Goal: Information Seeking & Learning: Check status

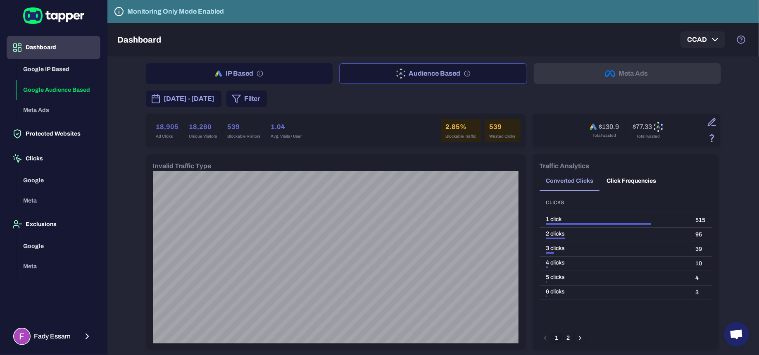
scroll to position [610, 0]
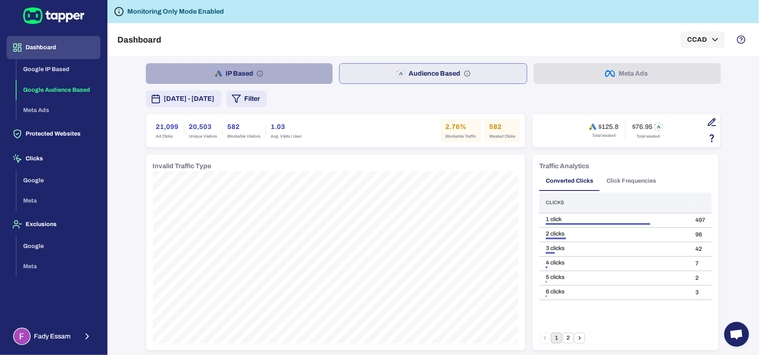
click at [269, 72] on button "IP Based" at bounding box center [239, 73] width 187 height 21
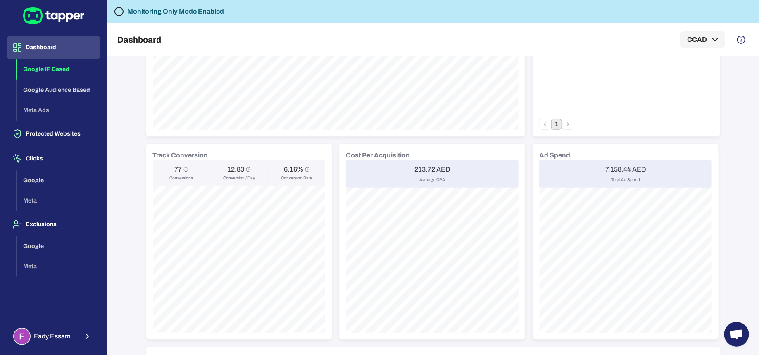
scroll to position [210, 0]
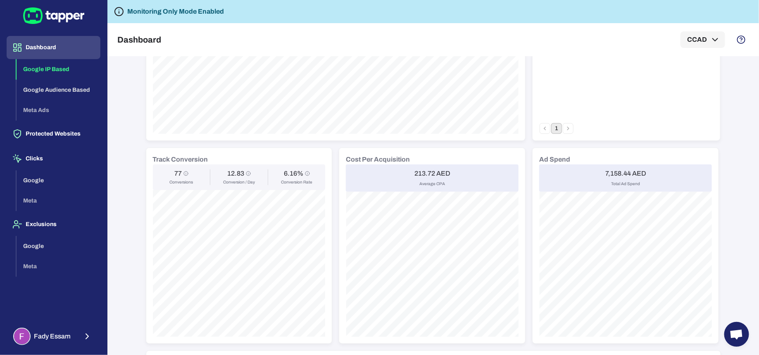
click at [616, 182] on span "Total Ad Spend" at bounding box center [625, 184] width 29 height 6
drag, startPoint x: 616, startPoint y: 182, endPoint x: 645, endPoint y: 181, distance: 29.8
click at [645, 181] on div "7,158.44 AED Total Ad Spend" at bounding box center [625, 178] width 173 height 27
click at [731, 176] on div "IP Based Audience Based Meta Ads October 9, 2025 - October 15, 2025 Filter 1,25…" at bounding box center [433, 206] width 652 height 298
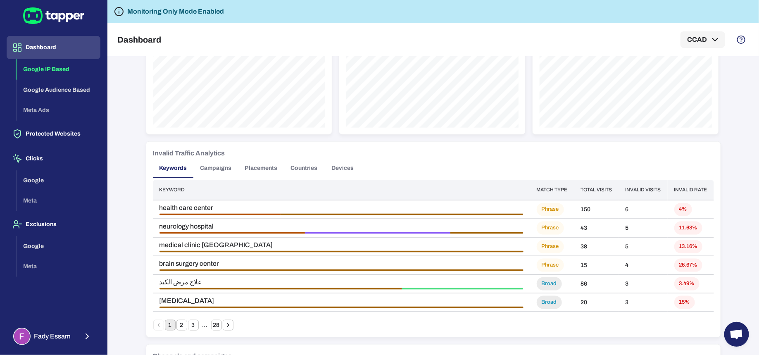
scroll to position [420, 0]
click at [222, 167] on button "Campaigns" at bounding box center [216, 167] width 45 height 20
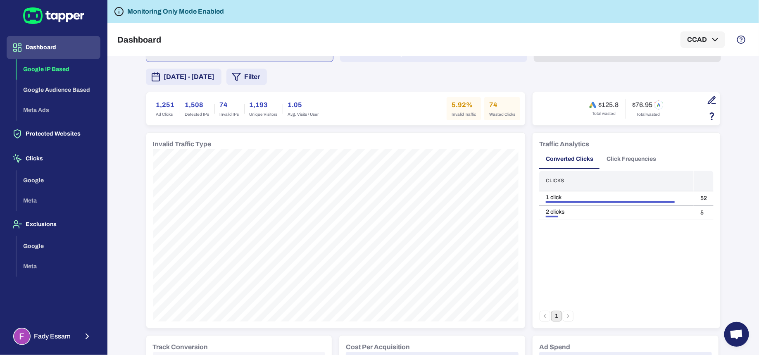
scroll to position [0, 0]
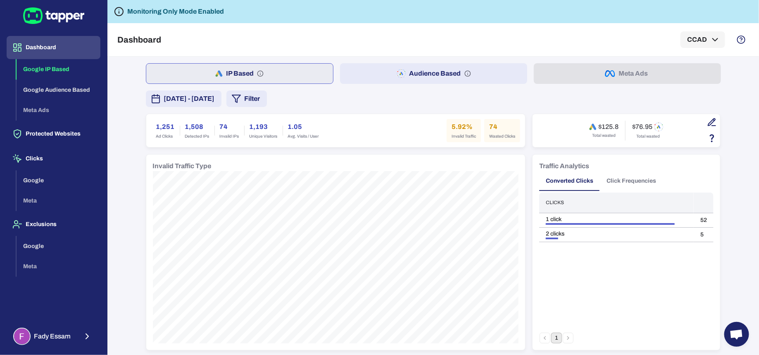
click at [222, 106] on button "October 9, 2025 - October 15, 2025" at bounding box center [184, 99] width 76 height 17
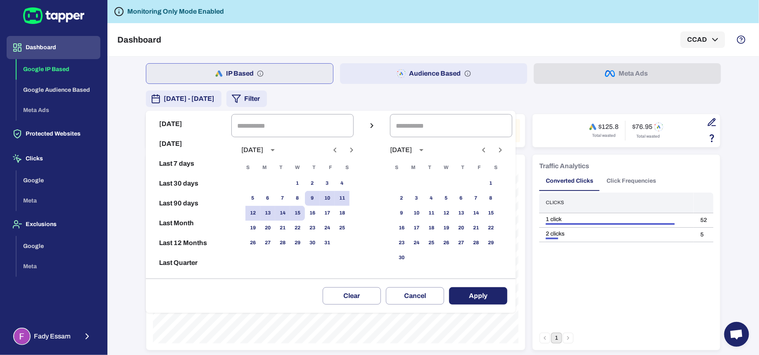
click at [179, 185] on button "Last 30 days" at bounding box center [188, 184] width 79 height 20
type input "**********"
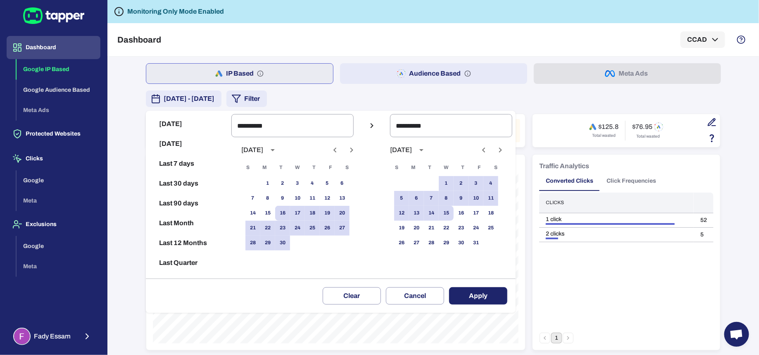
click at [465, 293] on button "Apply" at bounding box center [478, 295] width 58 height 17
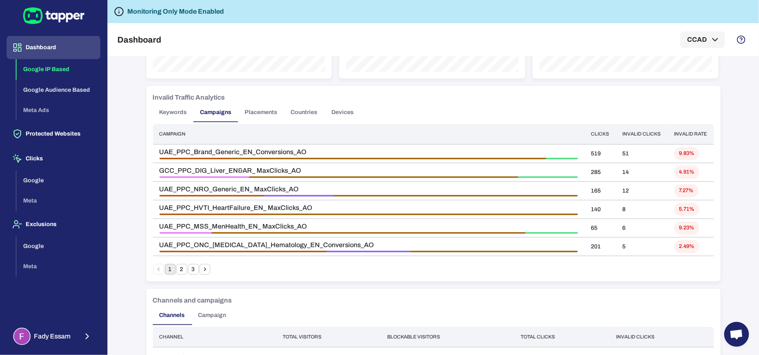
scroll to position [476, 0]
click at [160, 96] on h6 "Invalid Traffic Analytics" at bounding box center [189, 96] width 72 height 10
drag, startPoint x: 160, startPoint y: 96, endPoint x: 245, endPoint y: 95, distance: 84.7
click at [245, 95] on div "Invalid Traffic Analytics" at bounding box center [433, 96] width 561 height 10
click at [174, 108] on button "Keywords" at bounding box center [173, 111] width 41 height 20
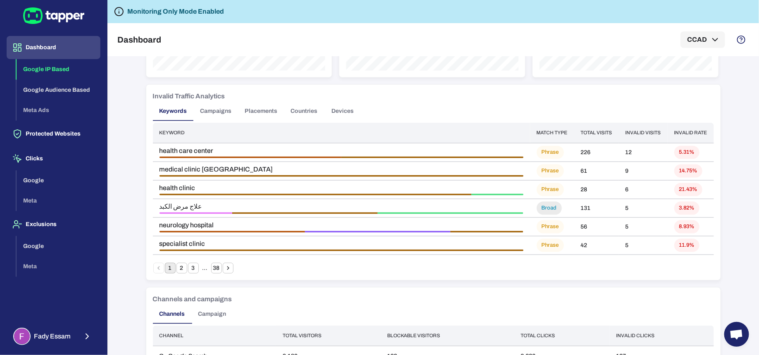
click at [635, 131] on th "Invalid visits" at bounding box center [643, 133] width 49 height 20
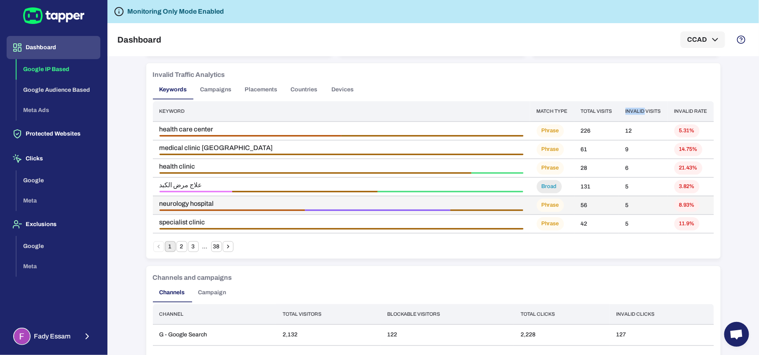
scroll to position [492, 0]
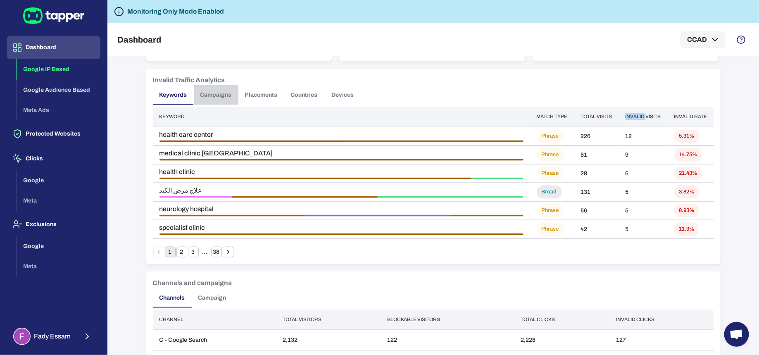
click at [222, 97] on button "Campaigns" at bounding box center [216, 95] width 45 height 20
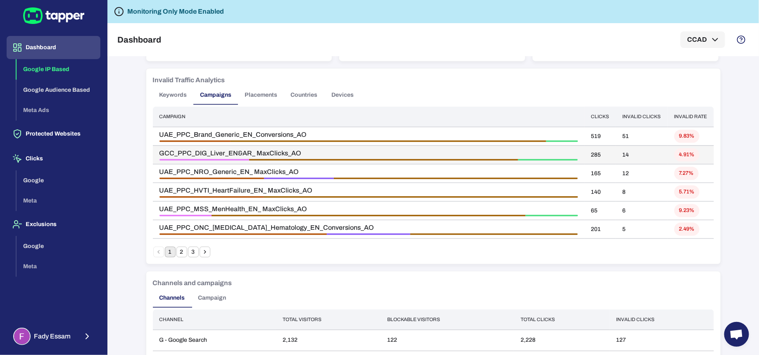
scroll to position [506, 0]
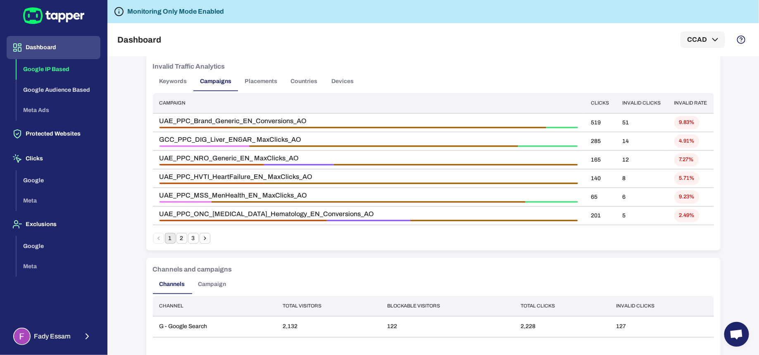
click at [258, 81] on button "Placements" at bounding box center [262, 82] width 46 height 20
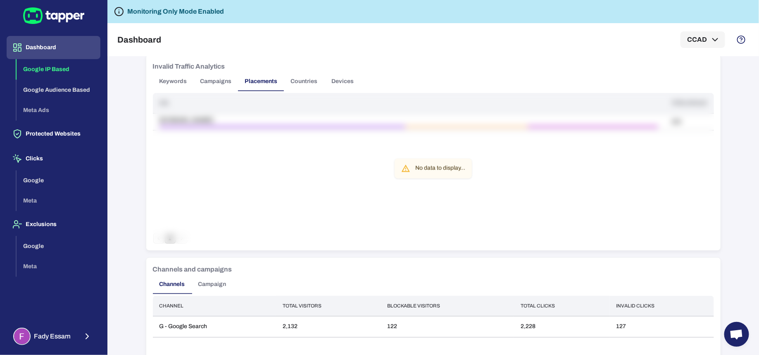
click at [305, 78] on button "Countries" at bounding box center [304, 82] width 40 height 20
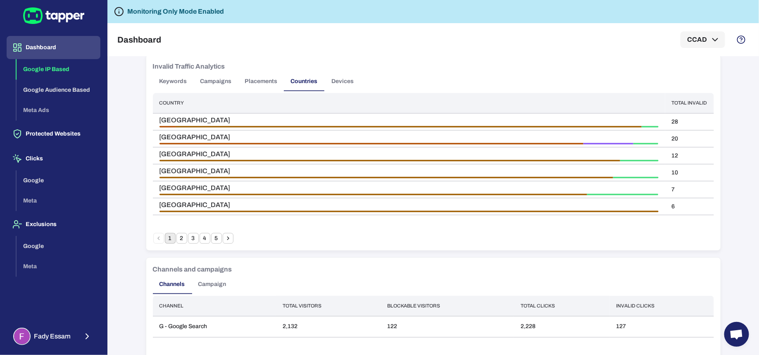
click at [342, 83] on button "Devices" at bounding box center [342, 82] width 37 height 20
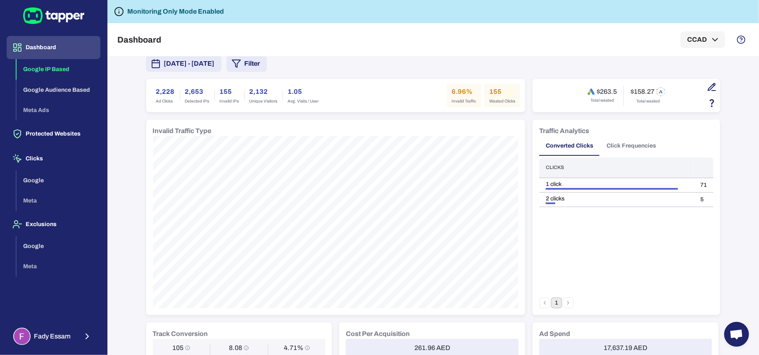
scroll to position [0, 0]
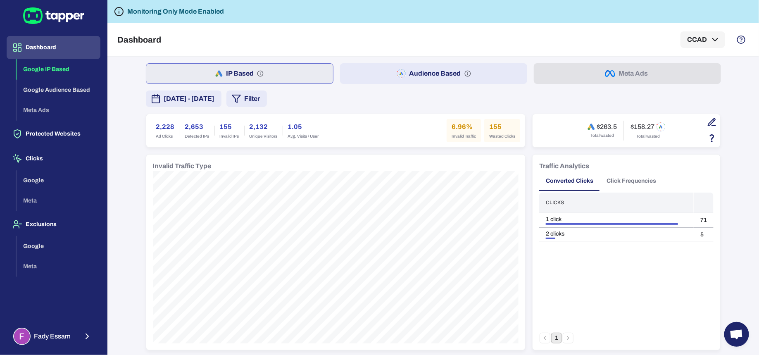
click at [402, 75] on icon "button" at bounding box center [402, 74] width 10 height 10
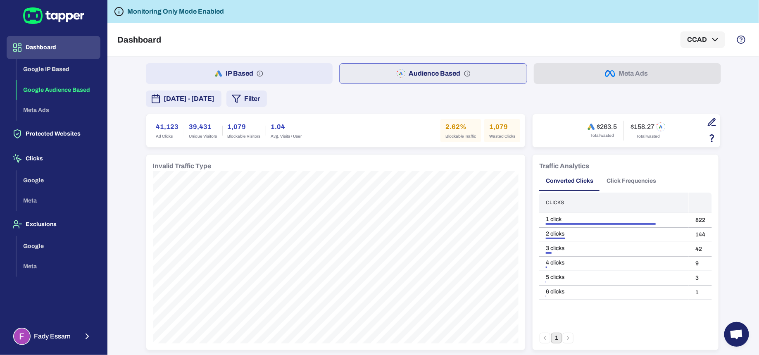
scroll to position [23, 0]
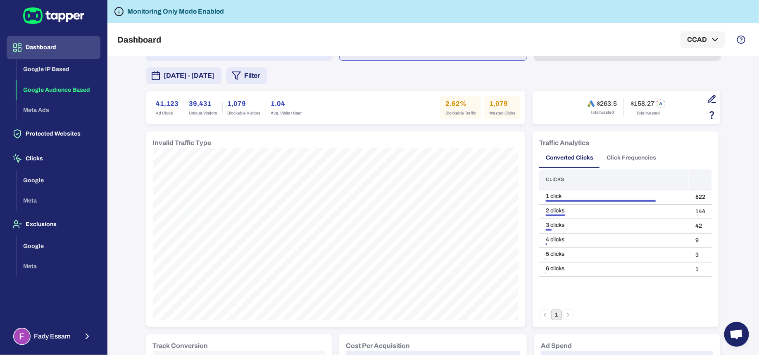
click at [162, 113] on span "Ad Clicks" at bounding box center [167, 113] width 23 height 6
click at [198, 112] on span "Unique Visitors" at bounding box center [203, 113] width 28 height 6
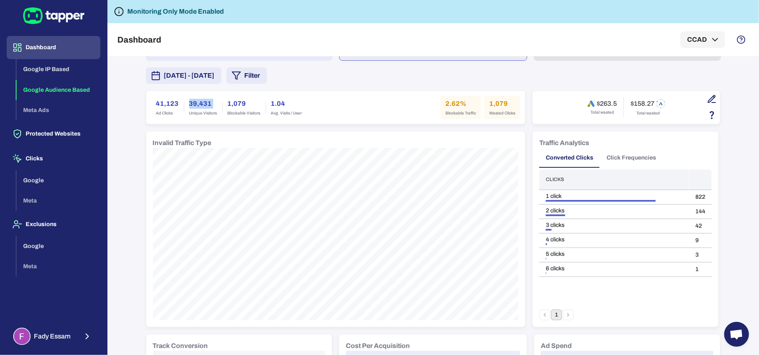
click at [198, 112] on span "Unique Visitors" at bounding box center [203, 113] width 28 height 6
click at [242, 107] on h6 "1,079" at bounding box center [244, 104] width 33 height 10
click at [256, 111] on span "Blockable Visitors" at bounding box center [244, 113] width 33 height 6
drag, startPoint x: 256, startPoint y: 111, endPoint x: 241, endPoint y: 115, distance: 15.8
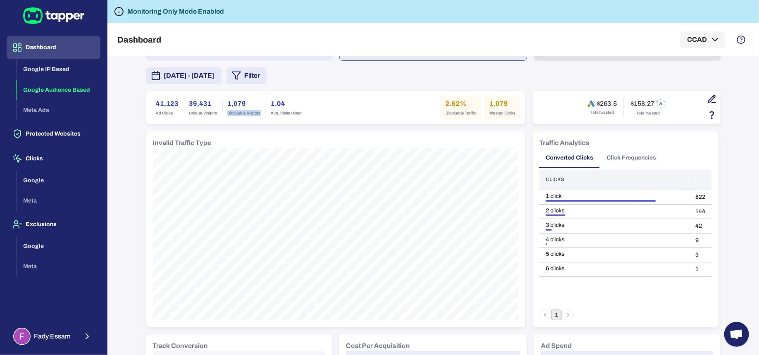
click at [241, 115] on span "Blockable Visitors" at bounding box center [244, 113] width 33 height 6
click at [327, 116] on div "41,123 Ad Clicks 39,431 Unique Visitors 1,079 Blockable Visitors 1.04 Avg. Visi…" at bounding box center [336, 107] width 370 height 23
click at [231, 112] on span "Blockable Visitors" at bounding box center [244, 113] width 33 height 6
drag, startPoint x: 231, startPoint y: 112, endPoint x: 246, endPoint y: 112, distance: 15.7
click at [246, 112] on span "Blockable Visitors" at bounding box center [244, 113] width 33 height 6
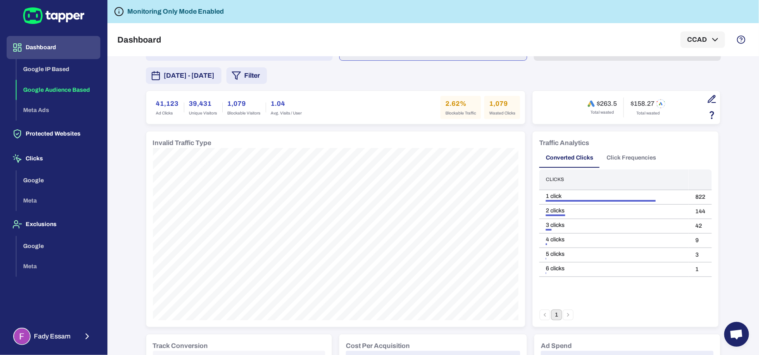
click at [474, 82] on div "September 16, 2025 - October 15, 2025 Filter" at bounding box center [433, 75] width 575 height 17
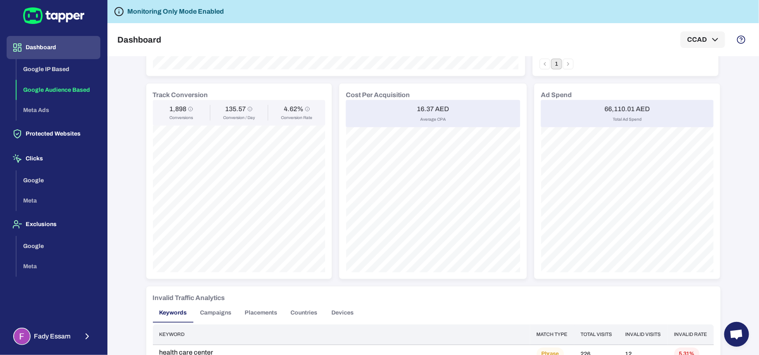
scroll to position [260, 0]
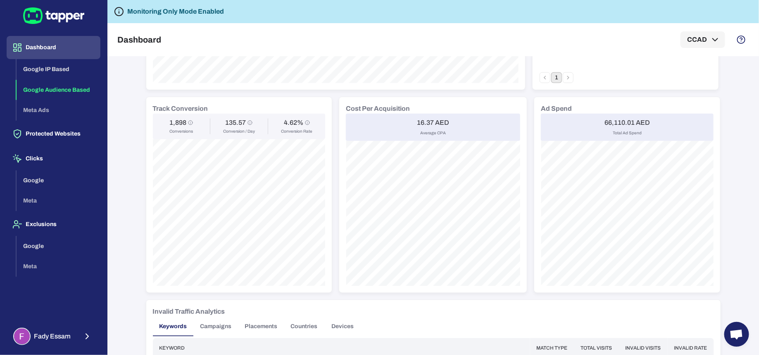
click at [620, 124] on h6 "66,110.01 AED" at bounding box center [627, 123] width 45 height 8
click at [739, 143] on div "IP Based Audience Based Meta Ads September 16, 2025 - October 15, 2025 Filter 4…" at bounding box center [433, 206] width 652 height 298
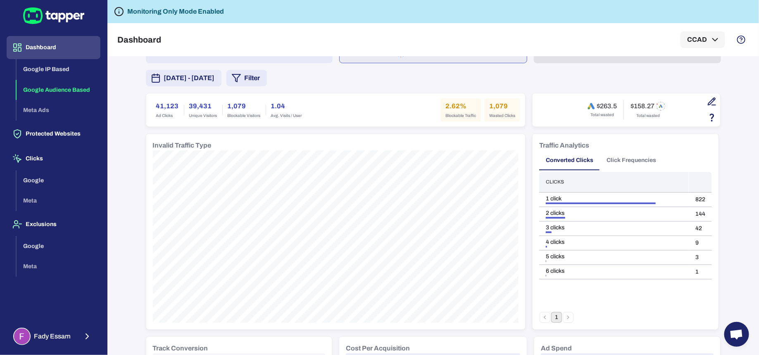
scroll to position [0, 0]
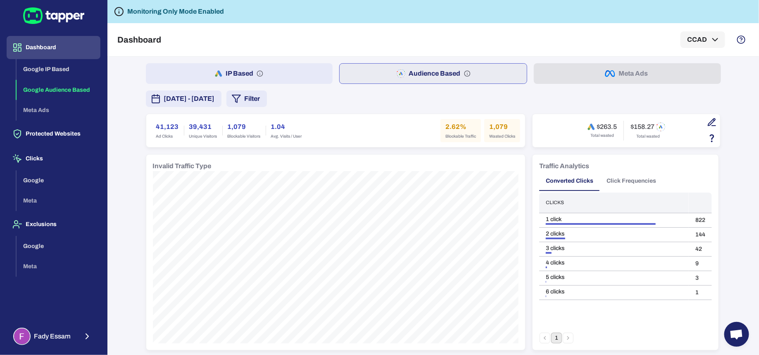
click at [450, 135] on span "Blockable Traffic" at bounding box center [461, 137] width 31 height 6
click at [238, 125] on h6 "1,079" at bounding box center [244, 127] width 33 height 10
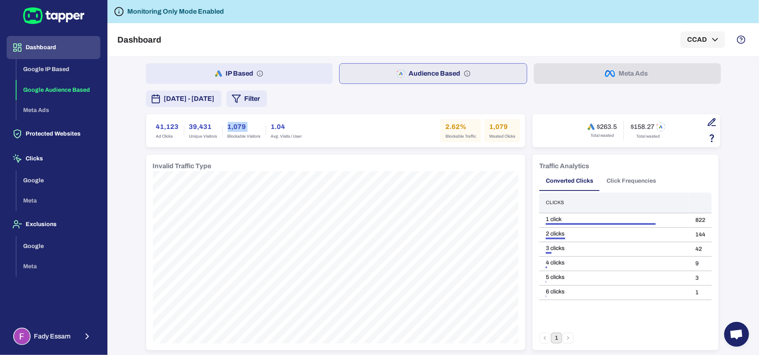
click at [238, 125] on h6 "1,079" at bounding box center [244, 127] width 33 height 10
click at [312, 114] on div "41,123 Ad Clicks 39,431 Unique Visitors 1,079 Blockable Visitors 1.04 Avg. Visi…" at bounding box center [335, 130] width 379 height 33
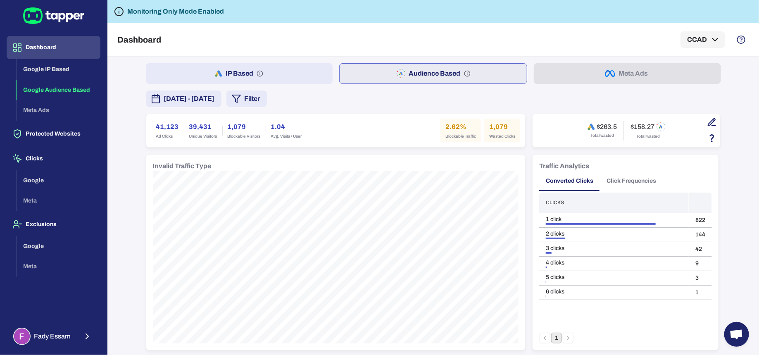
click at [734, 108] on div "IP Based Audience Based Meta Ads September 16, 2025 - October 15, 2025 Filter 4…" at bounding box center [433, 206] width 652 height 298
click at [733, 97] on div "IP Based Audience Based Meta Ads September 16, 2025 - October 15, 2025 Filter 4…" at bounding box center [433, 206] width 652 height 298
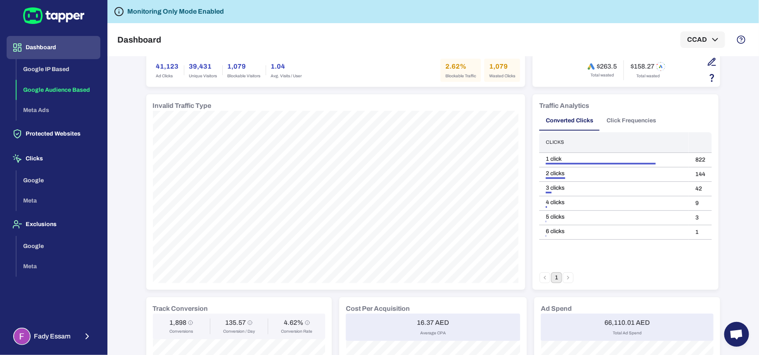
scroll to position [49, 0]
